Goal: Task Accomplishment & Management: Manage account settings

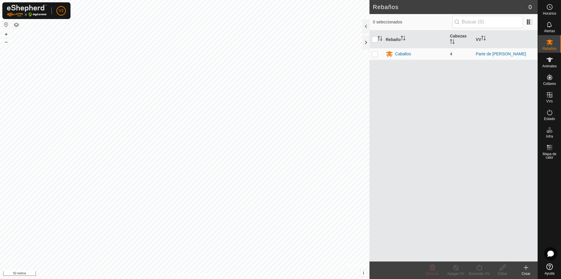
click at [374, 51] on p-checkbox at bounding box center [375, 53] width 6 height 5
checkbox input "true"
click at [410, 53] on font "Caballos" at bounding box center [403, 53] width 16 height 5
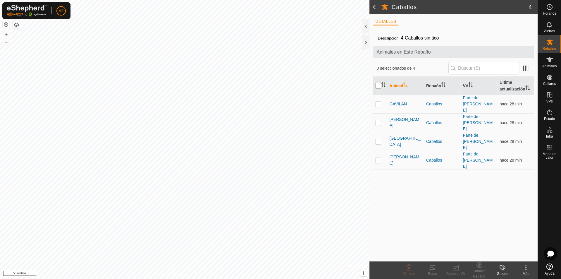
click at [379, 85] on input "checkbox" at bounding box center [378, 86] width 6 height 6
checkbox input "true"
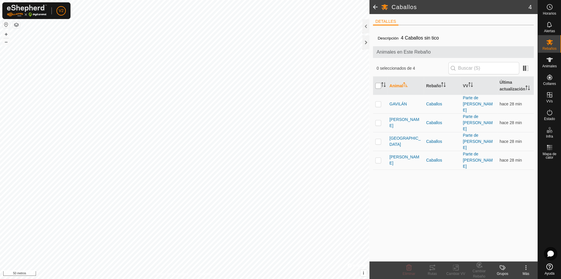
checkbox input "true"
click at [438, 273] on div "Rutas" at bounding box center [432, 273] width 23 height 5
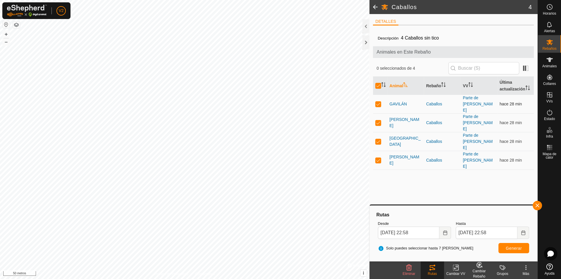
click at [379, 103] on td at bounding box center [380, 103] width 14 height 19
checkbox input "false"
click at [377, 139] on p-checkbox at bounding box center [378, 141] width 6 height 5
checkbox input "false"
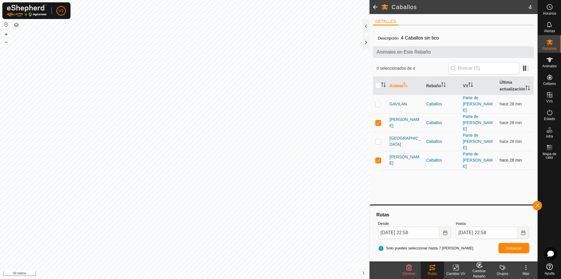
click at [377, 151] on td at bounding box center [380, 160] width 14 height 19
click at [536, 204] on button "button" at bounding box center [537, 205] width 9 height 9
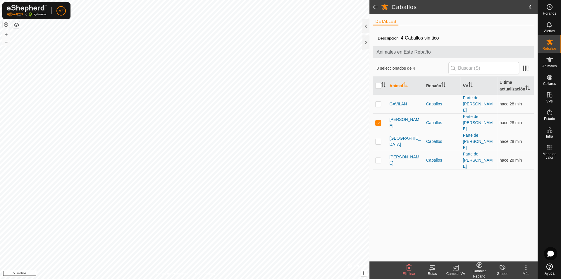
click at [429, 266] on icon at bounding box center [432, 267] width 7 height 7
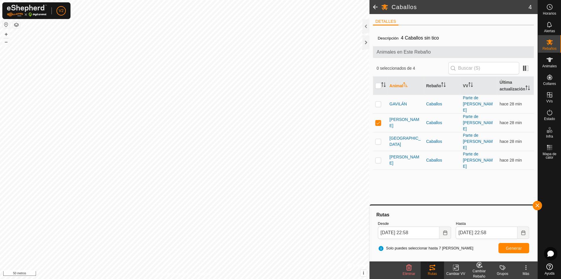
click at [431, 270] on icon at bounding box center [432, 267] width 7 height 7
click at [381, 151] on td at bounding box center [380, 160] width 14 height 19
checkbox input "true"
click at [382, 113] on td at bounding box center [380, 122] width 14 height 19
checkbox input "false"
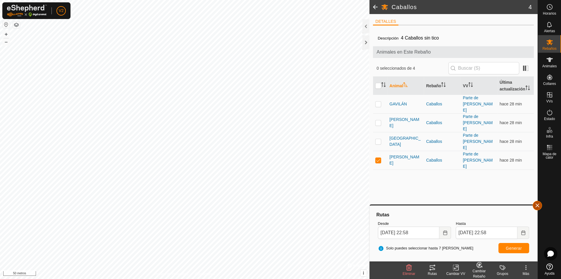
click at [536, 203] on button "button" at bounding box center [537, 205] width 9 height 9
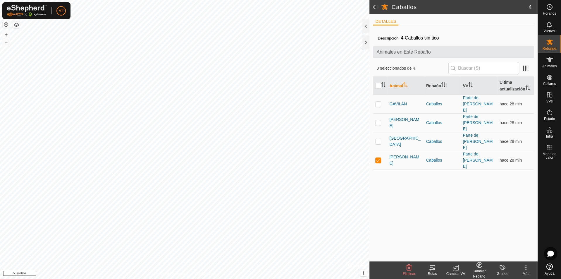
click at [433, 270] on icon at bounding box center [432, 267] width 7 height 7
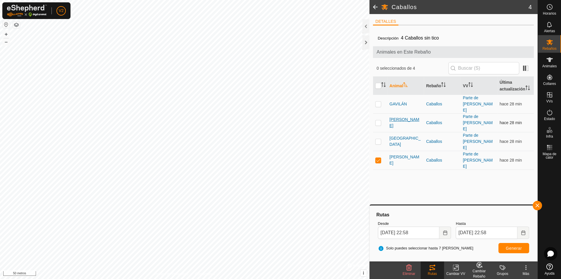
click at [397, 117] on font "[PERSON_NAME]" at bounding box center [404, 122] width 30 height 11
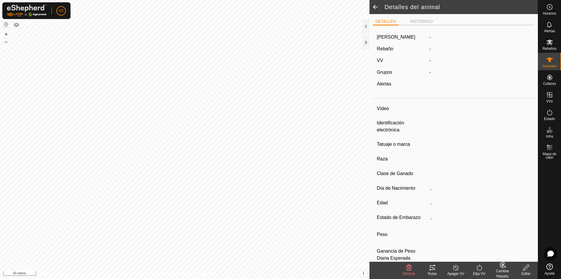
type input "[PERSON_NAME]"
type input "-"
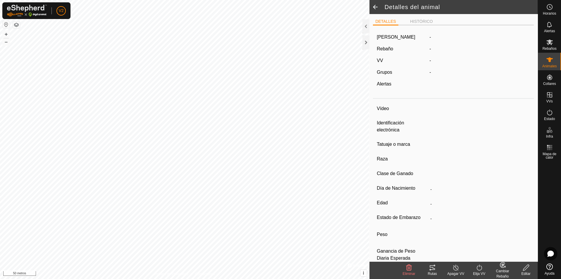
type input "0 kg"
type input "-"
